Goal: Task Accomplishment & Management: Complete application form

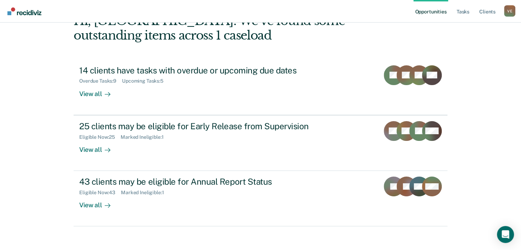
scroll to position [50, 0]
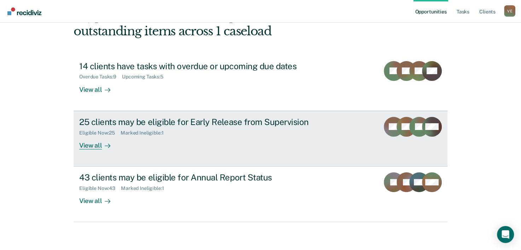
click at [114, 128] on div "Eligible Now : 25 Marked Ineligible : 1" at bounding box center [203, 131] width 248 height 9
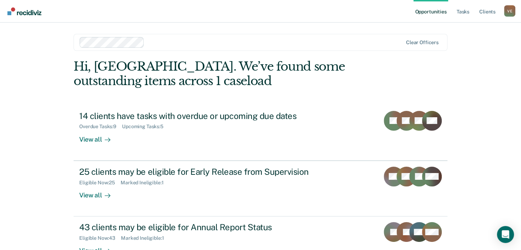
scroll to position [50, 0]
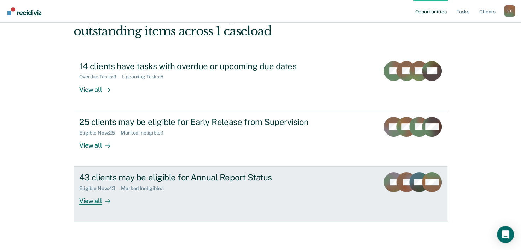
click at [126, 180] on div "43 clients may be eligible for Annual Report Status" at bounding box center [203, 178] width 248 height 10
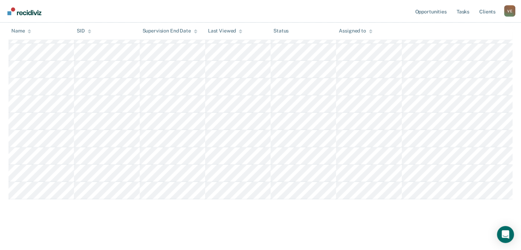
scroll to position [772, 0]
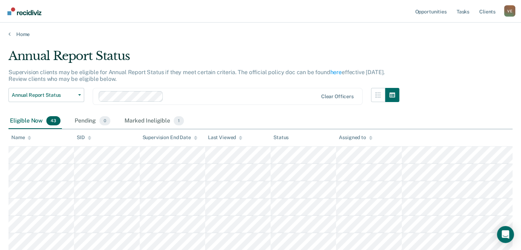
scroll to position [772, 0]
